Goal: Browse casually

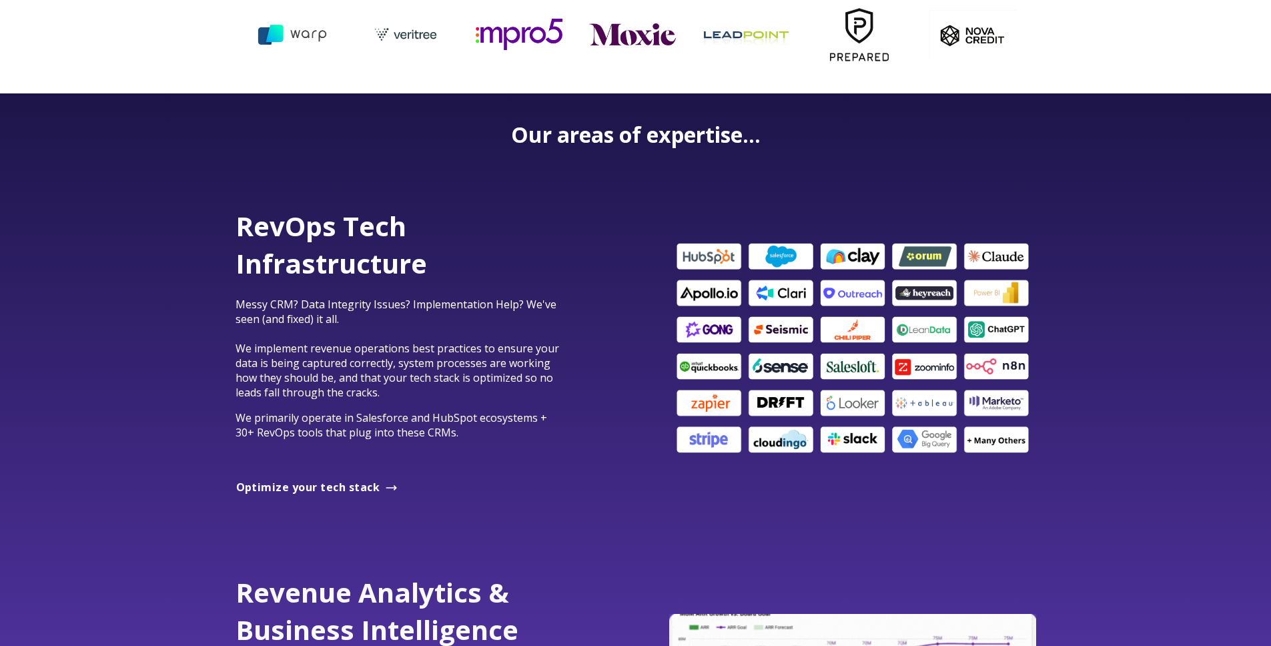
scroll to position [655, 0]
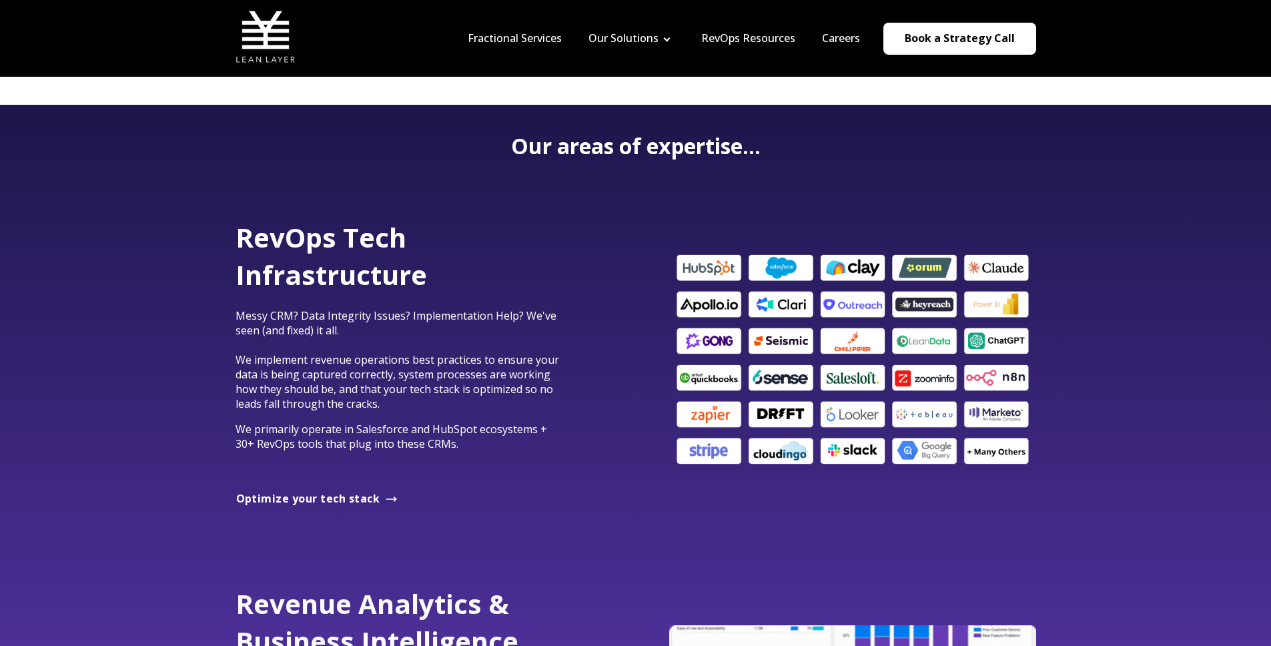
click at [457, 328] on p "Messy CRM? Data Integrity Issues? Implementation Help? We've seen (and fixed) i…" at bounding box center [400, 359] width 330 height 103
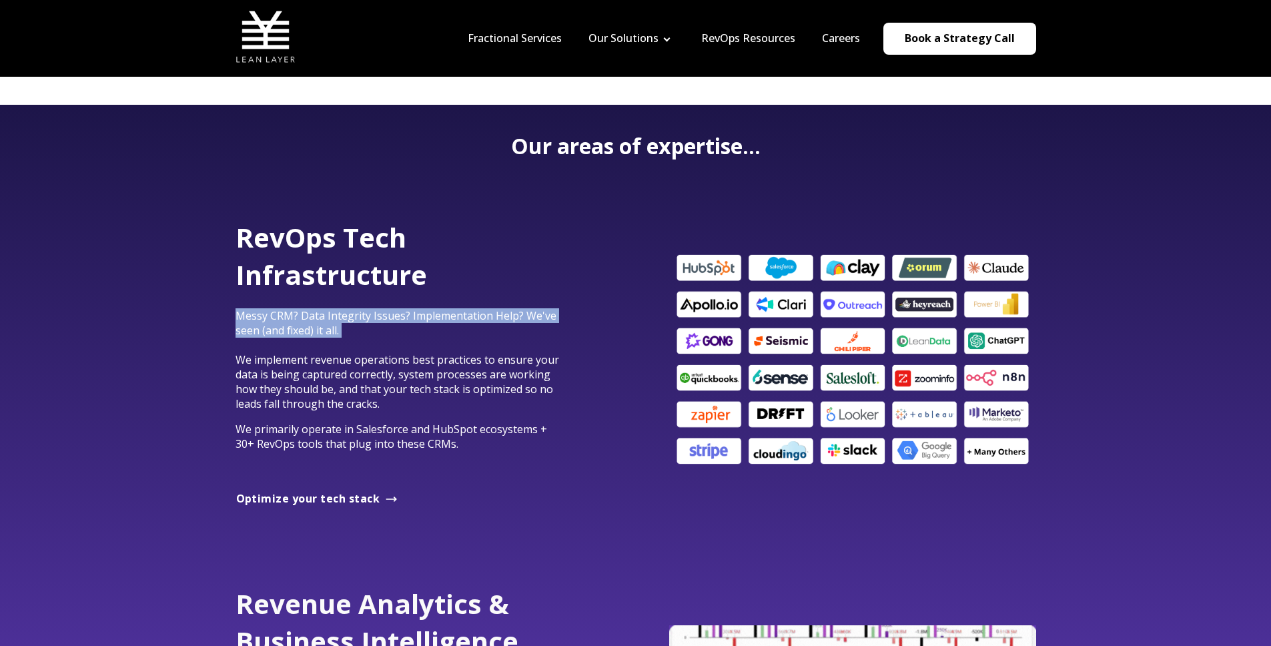
click at [457, 328] on p "Messy CRM? Data Integrity Issues? Implementation Help? We've seen (and fixed) i…" at bounding box center [400, 359] width 330 height 103
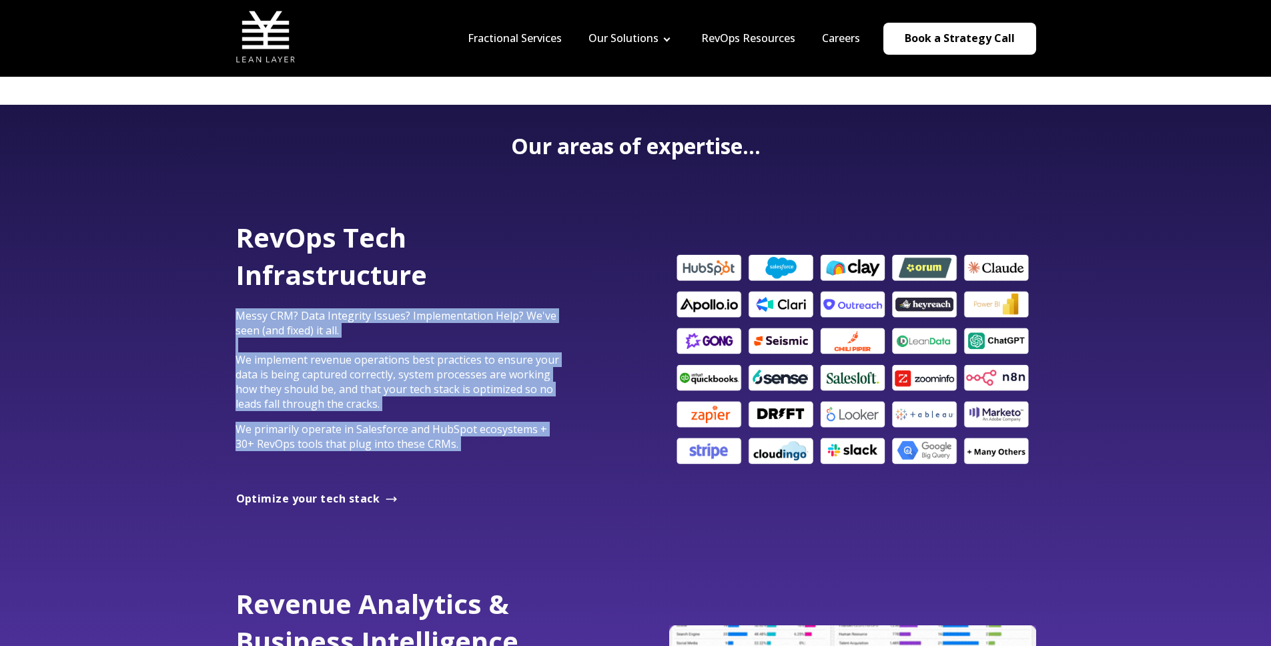
drag, startPoint x: 457, startPoint y: 328, endPoint x: 458, endPoint y: 446, distance: 117.4
click at [458, 446] on div "RevOps Tech Infrastructure Messy CRM? Data Integrity Issues? Implementation Hel…" at bounding box center [400, 347] width 330 height 257
click at [467, 394] on span "Messy CRM? Data Integrity Issues? Implementation Help? We've seen (and fixed) i…" at bounding box center [397, 359] width 324 height 103
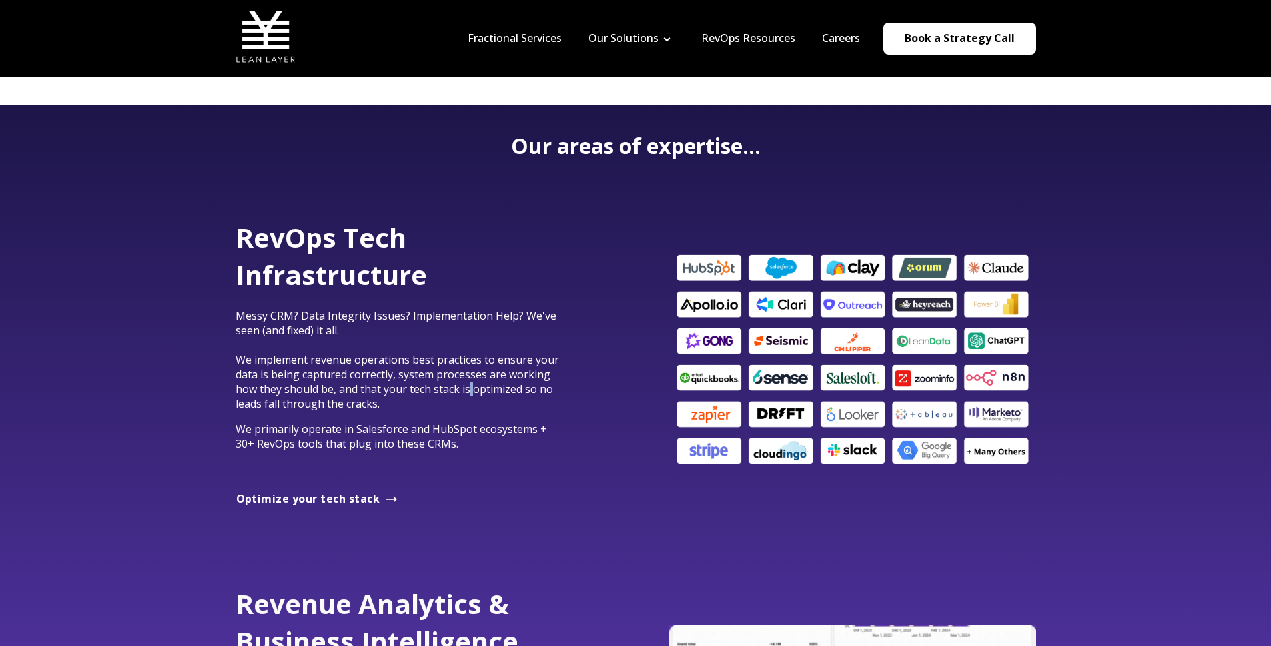
click at [467, 394] on span "Messy CRM? Data Integrity Issues? Implementation Help? We've seen (and fixed) i…" at bounding box center [397, 359] width 324 height 103
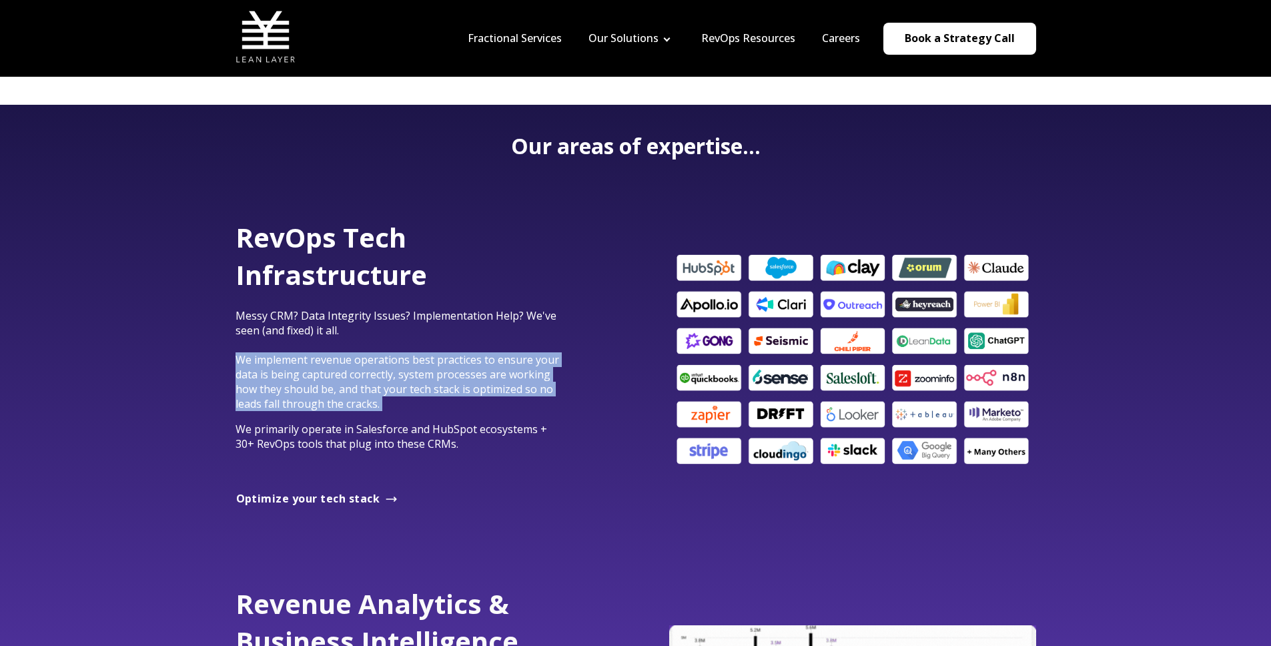
click at [467, 394] on span "Messy CRM? Data Integrity Issues? Implementation Help? We've seen (and fixed) i…" at bounding box center [397, 359] width 324 height 103
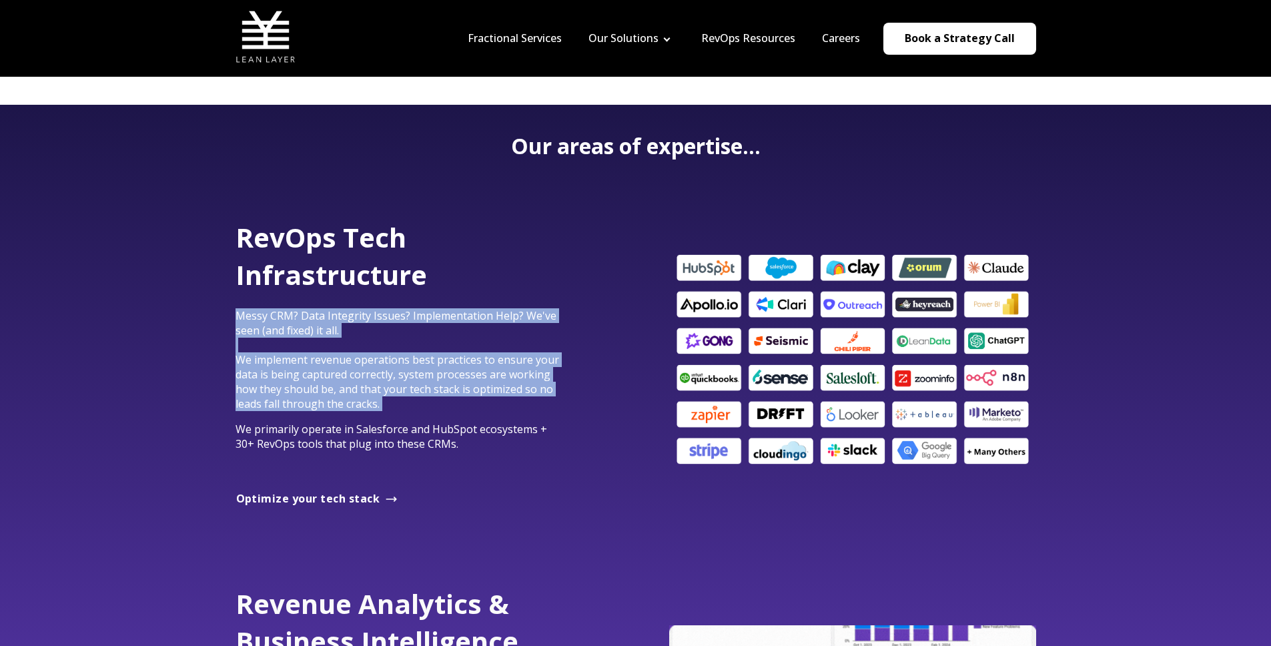
drag, startPoint x: 467, startPoint y: 394, endPoint x: 480, endPoint y: 316, distance: 79.1
click at [480, 316] on span "Messy CRM? Data Integrity Issues? Implementation Help? We've seen (and fixed) i…" at bounding box center [397, 359] width 324 height 103
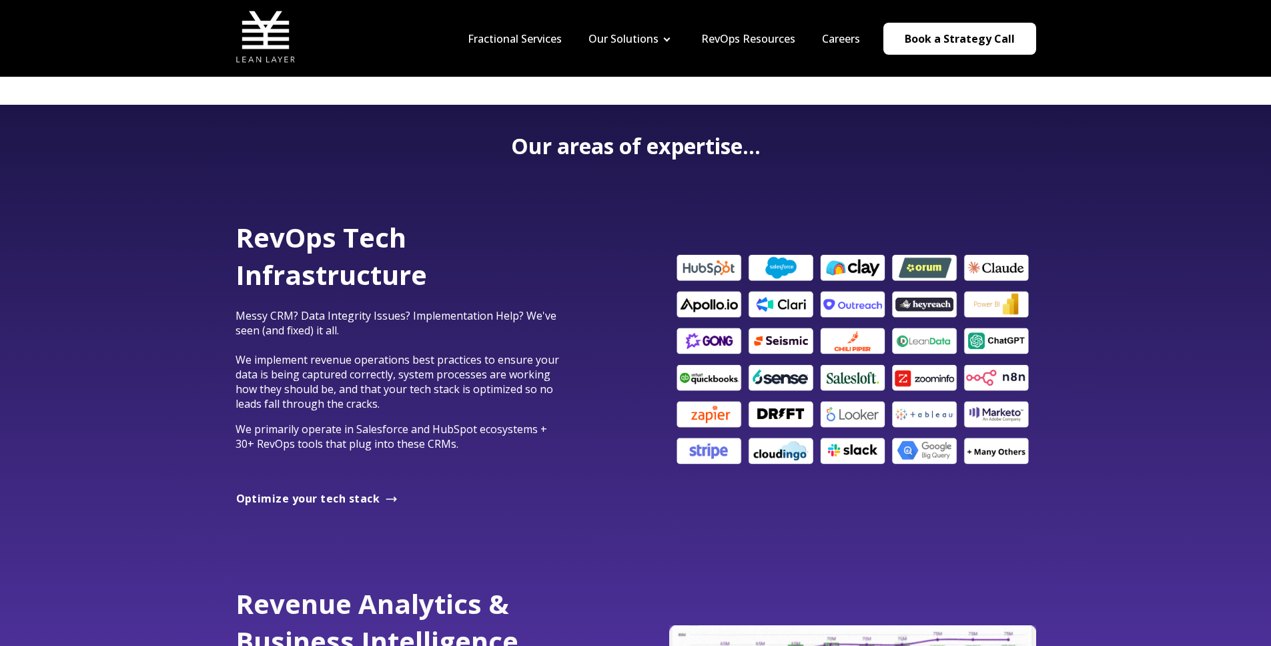
click at [656, 221] on div at bounding box center [811, 360] width 450 height 282
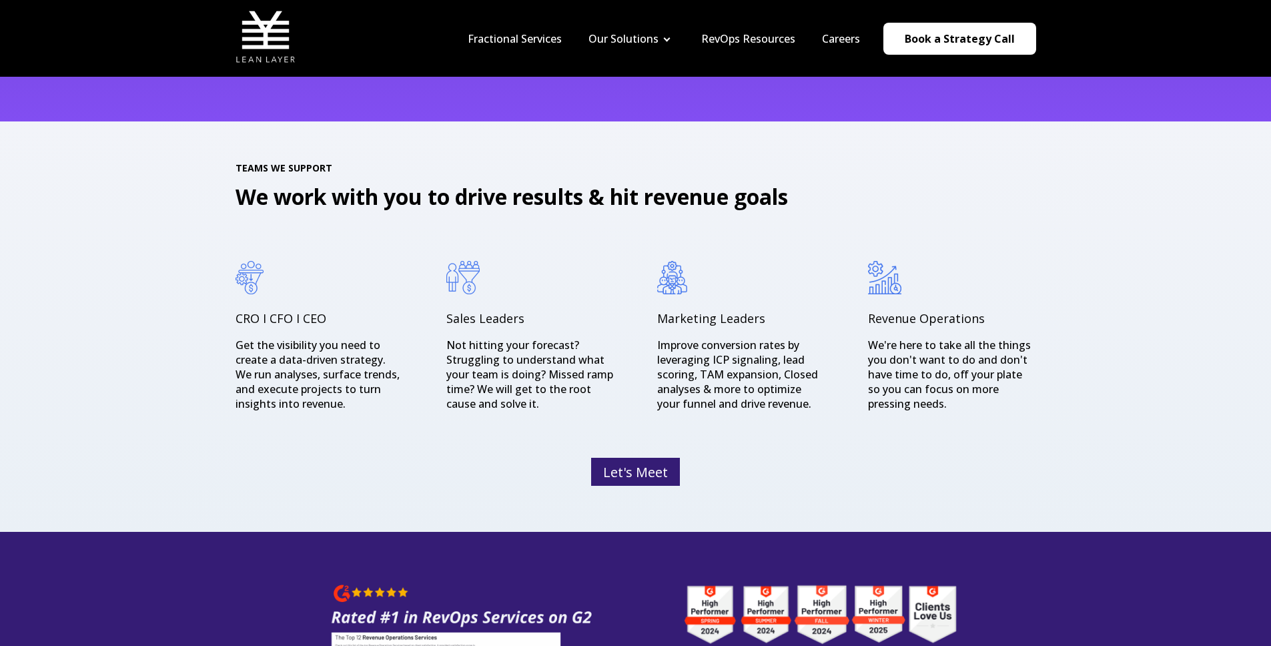
scroll to position [1414, 0]
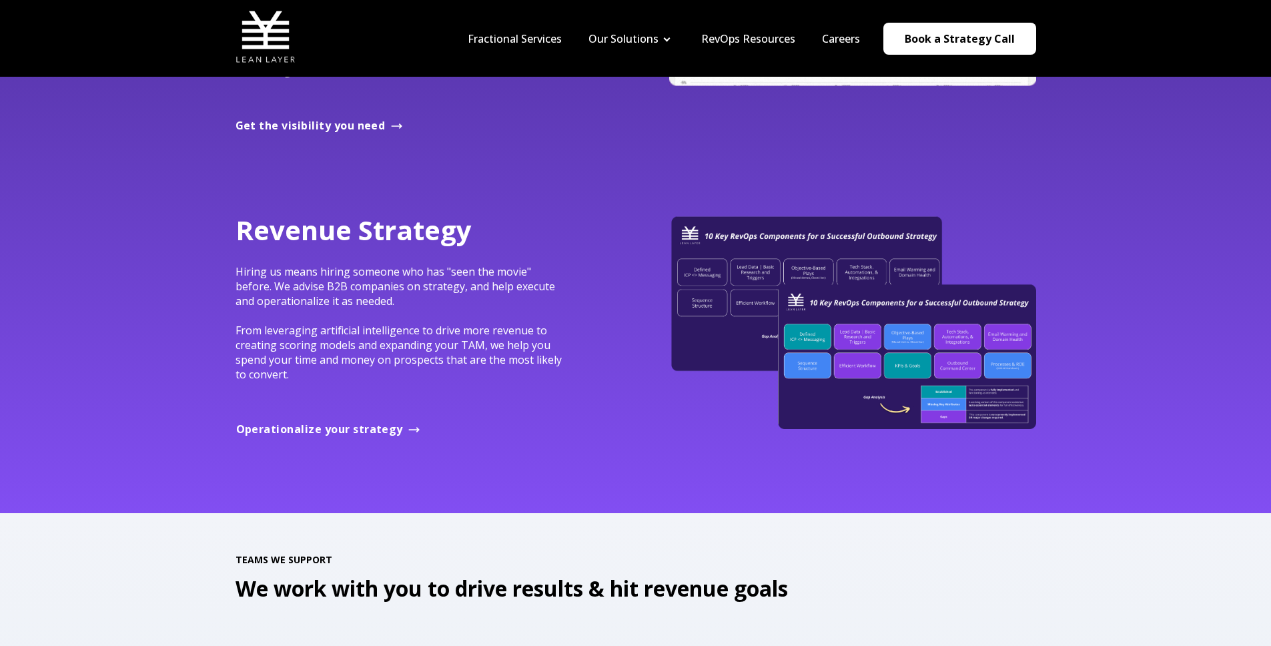
click at [1007, 364] on img at bounding box center [852, 321] width 367 height 216
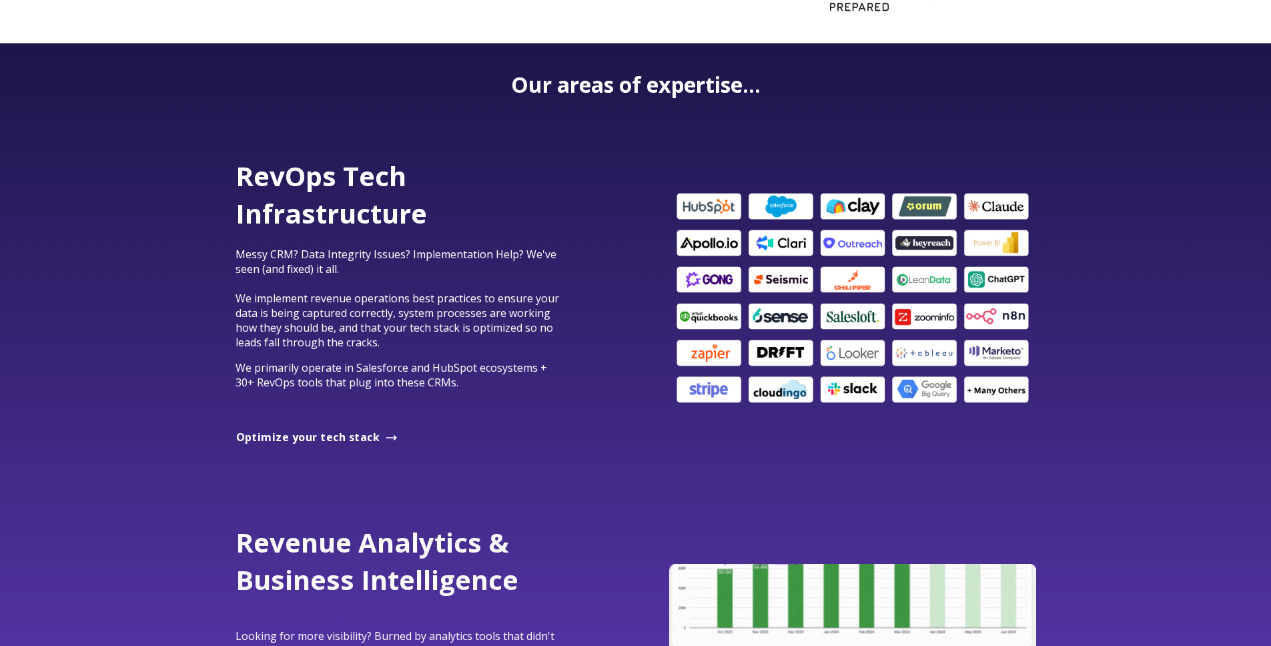
scroll to position [734, 0]
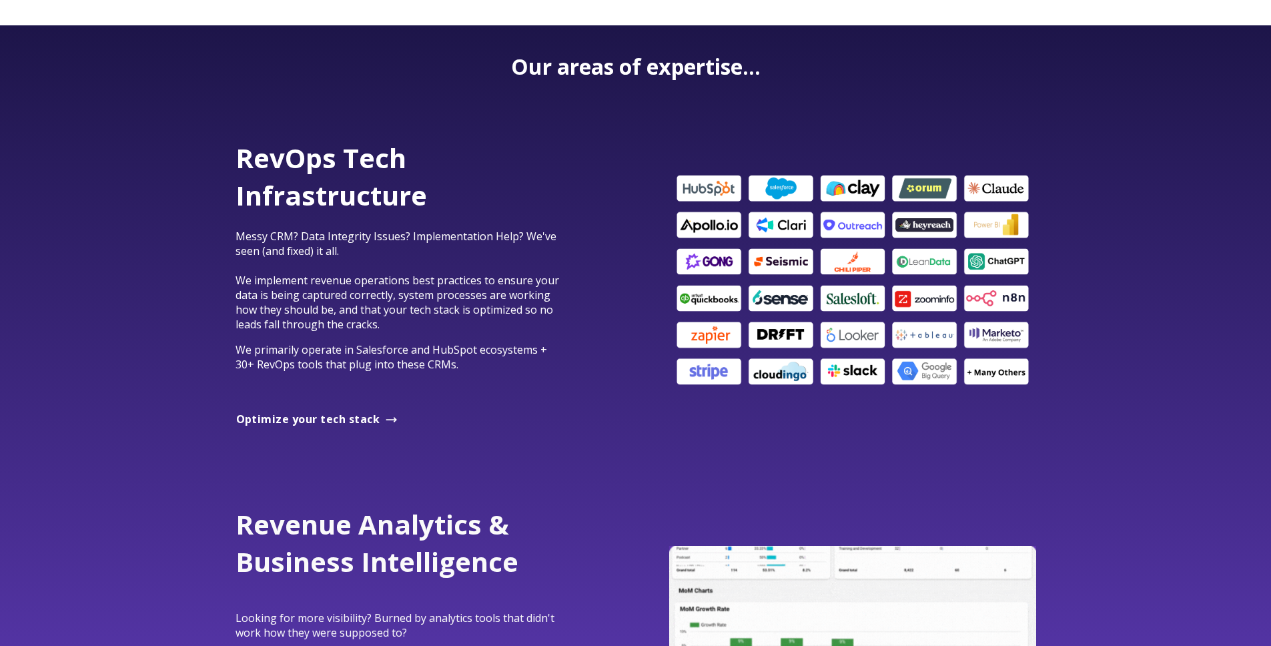
click at [883, 302] on img at bounding box center [852, 280] width 367 height 216
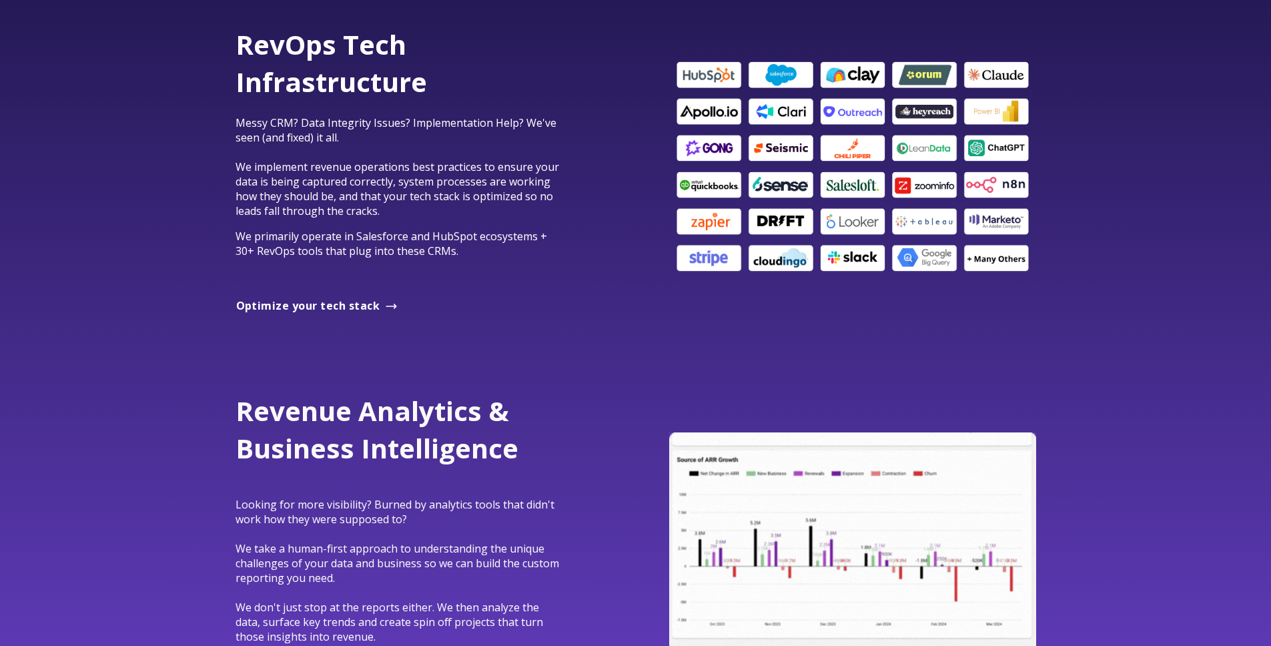
scroll to position [1126, 0]
